Goal: Task Accomplishment & Management: Use online tool/utility

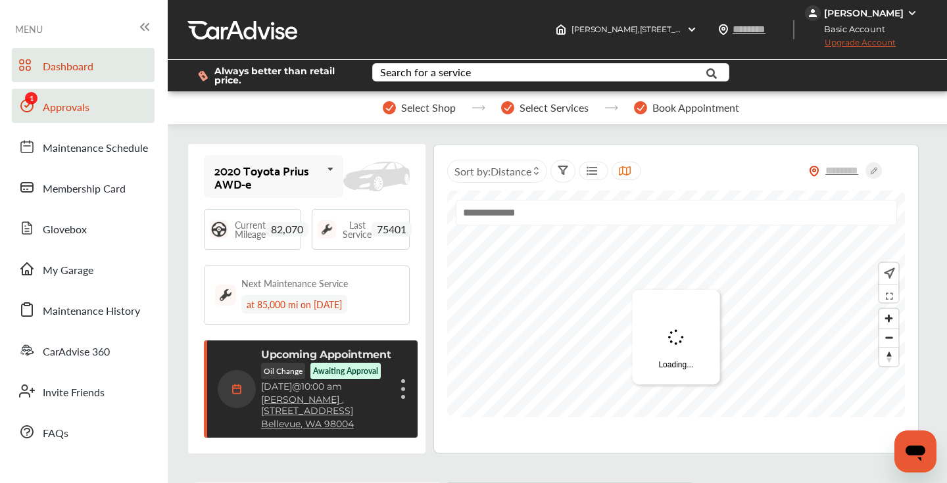
click at [85, 112] on span "Approvals" at bounding box center [66, 107] width 47 height 17
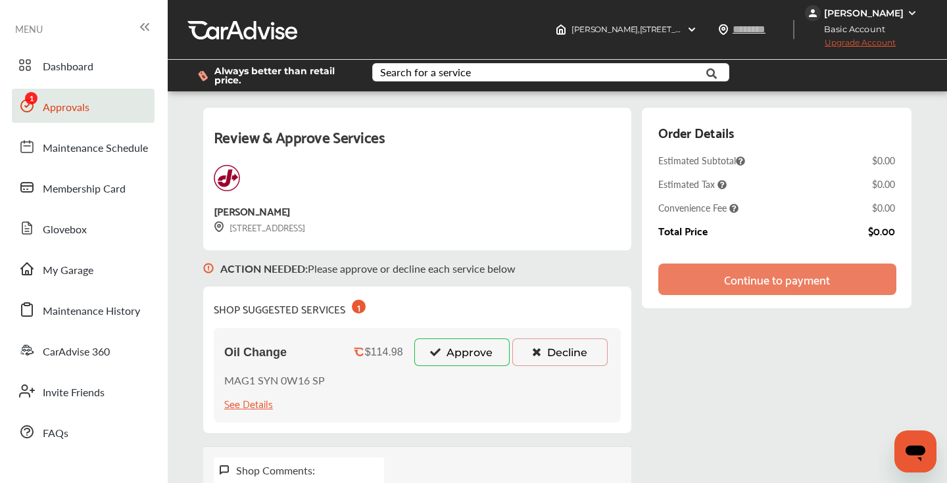
click at [465, 353] on button "Approve" at bounding box center [461, 353] width 95 height 28
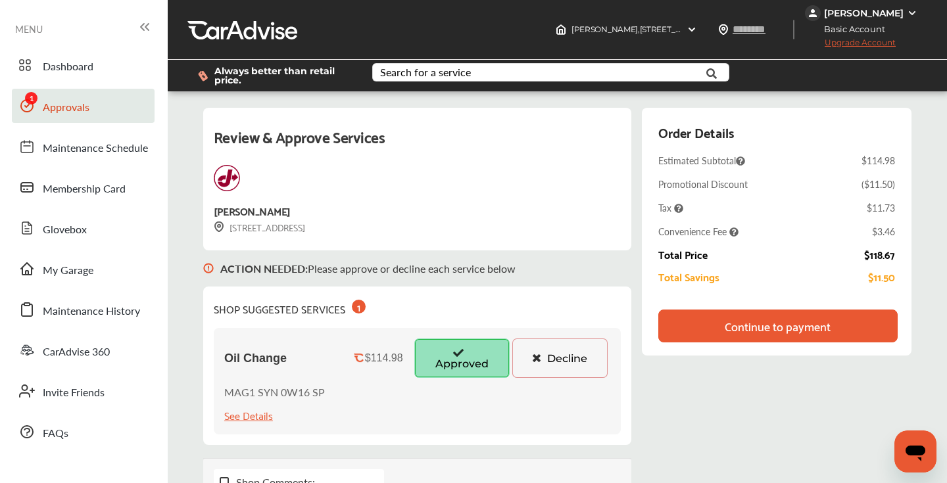
click at [781, 330] on div "Continue to payment" at bounding box center [778, 326] width 106 height 13
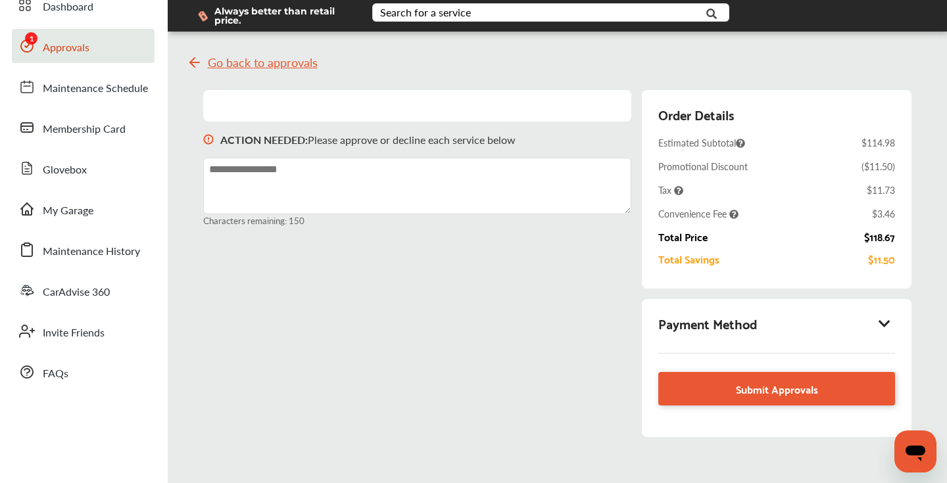
scroll to position [106, 0]
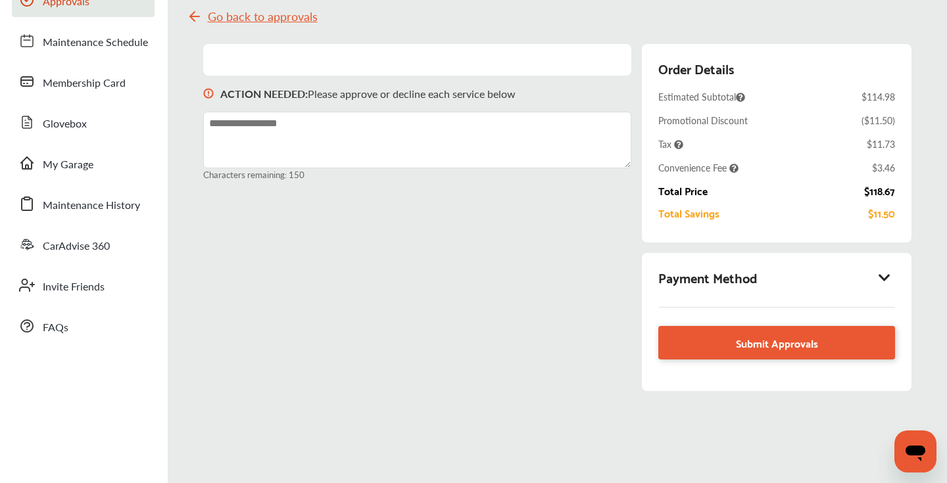
click at [880, 274] on icon at bounding box center [885, 277] width 16 height 13
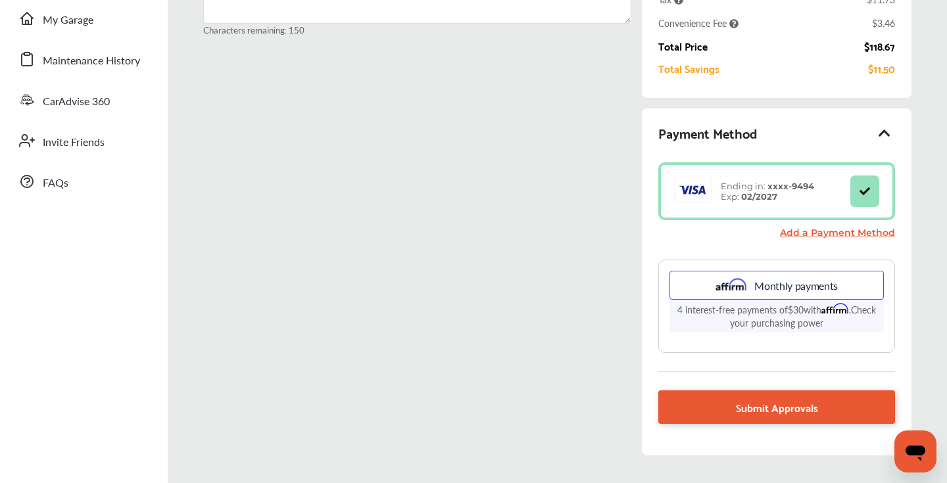
scroll to position [328, 0]
